Goal: Information Seeking & Learning: Check status

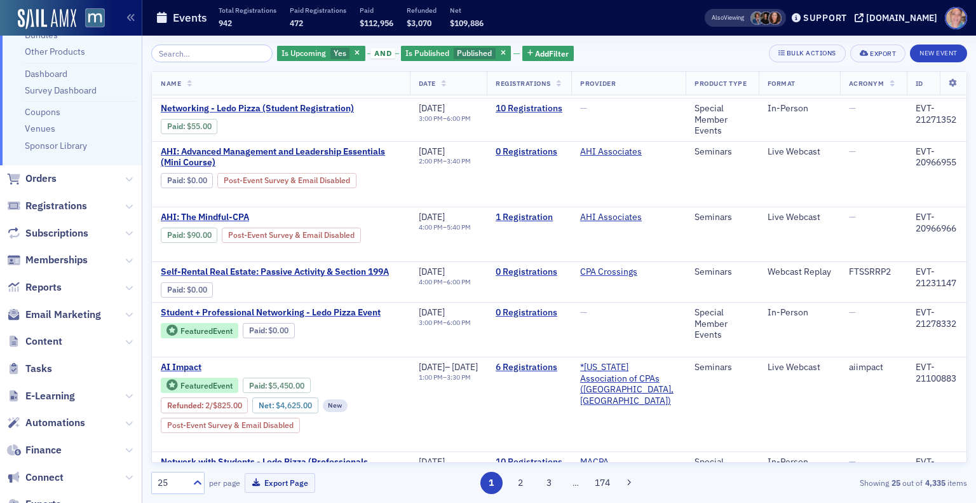
scroll to position [211, 0]
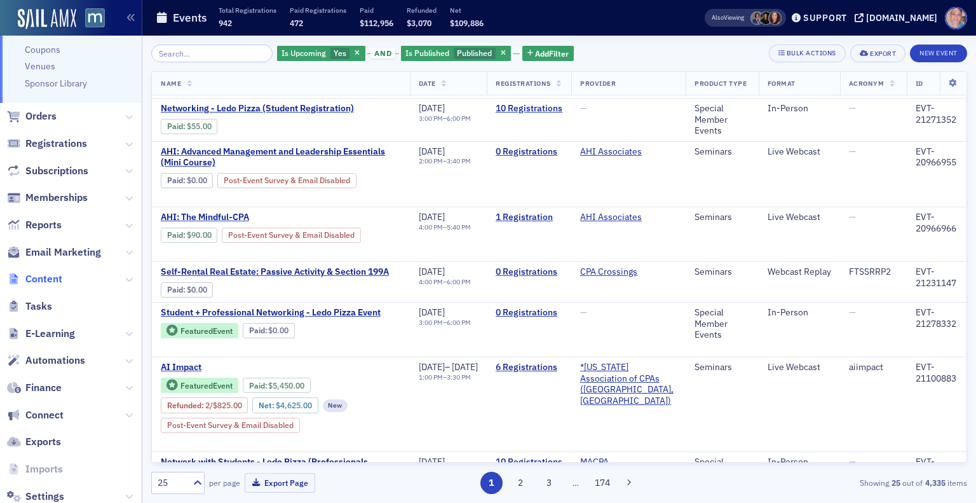
click at [46, 283] on span "Content" at bounding box center [43, 279] width 37 height 14
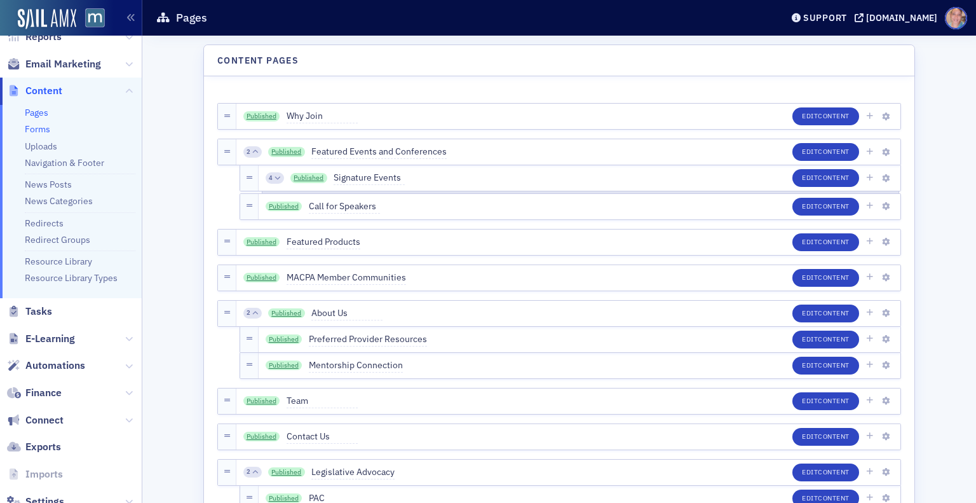
click at [39, 130] on link "Forms" at bounding box center [37, 128] width 25 height 11
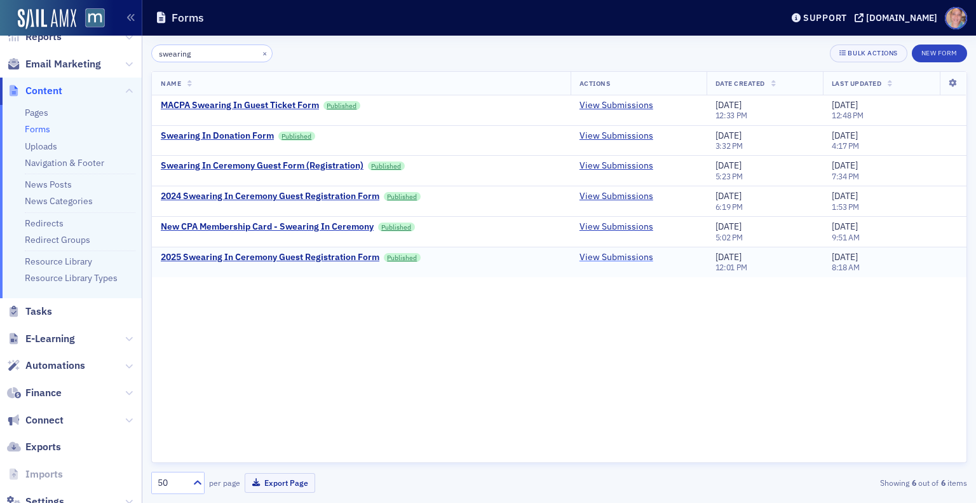
type input "swearing"
click at [604, 261] on link "View Submissions" at bounding box center [617, 257] width 74 height 11
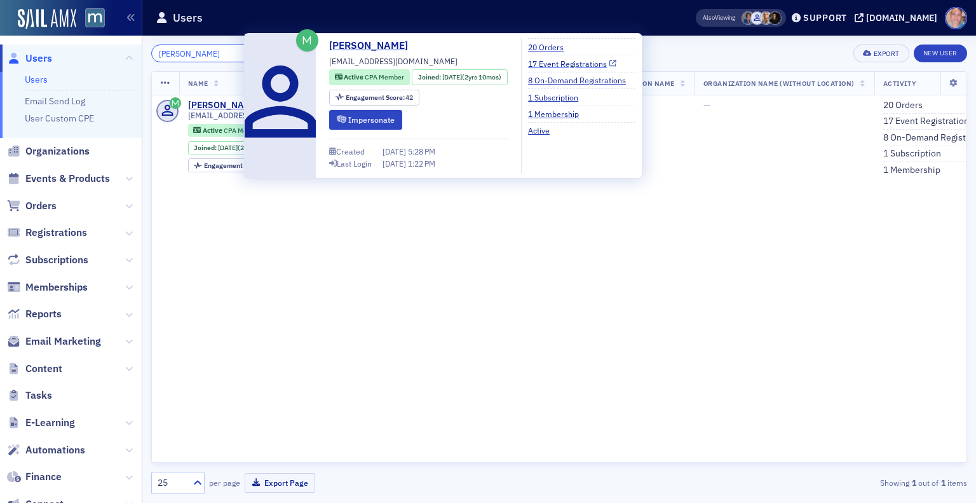
type input "krissa"
click at [567, 62] on link "17 Event Registrations" at bounding box center [572, 63] width 88 height 11
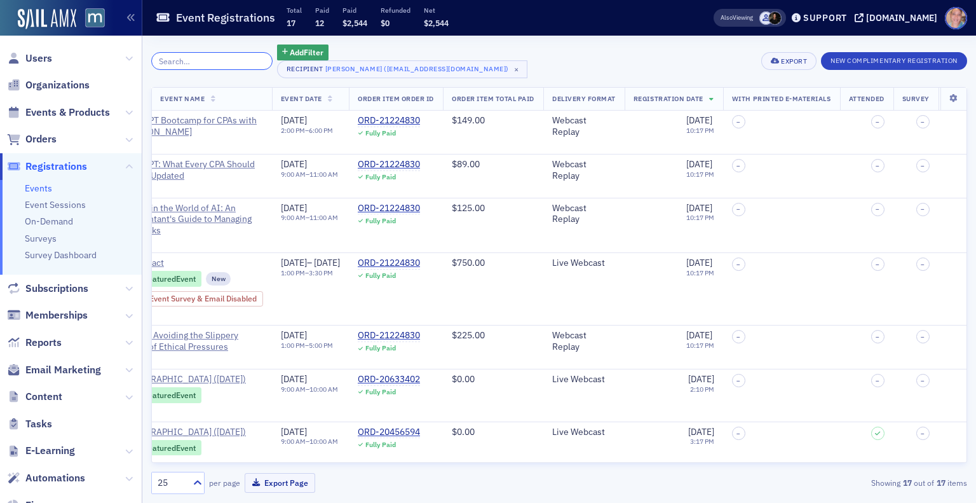
scroll to position [0, 226]
